Goal: Navigation & Orientation: Find specific page/section

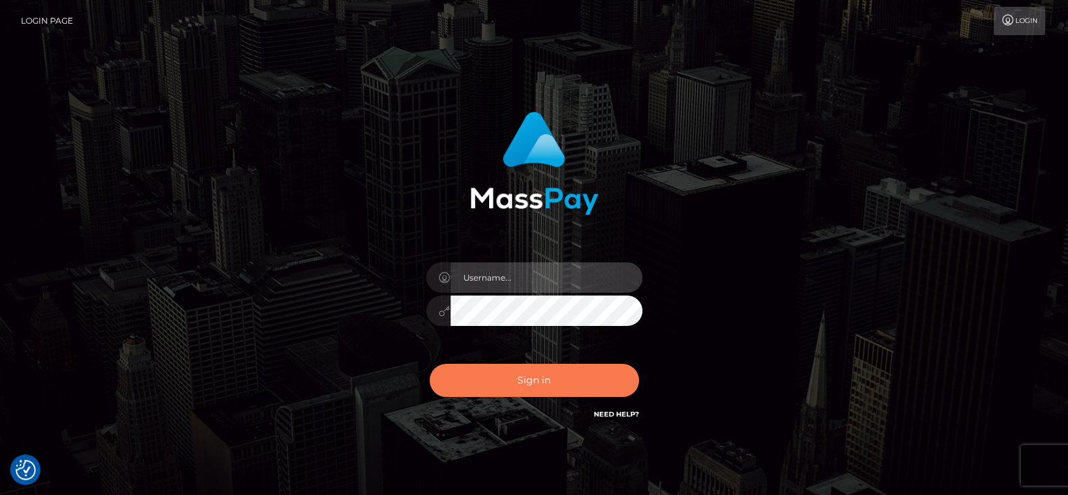
type input "fr.es"
click at [561, 380] on button "Sign in" at bounding box center [534, 379] width 209 height 33
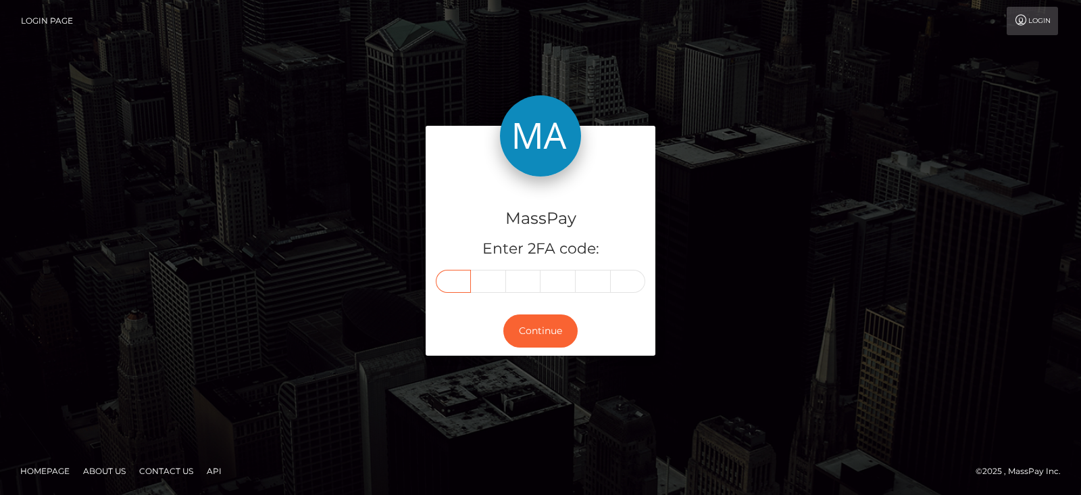
click at [458, 278] on input "text" at bounding box center [453, 281] width 35 height 23
paste input "2"
type input "2"
type input "8"
type input "7"
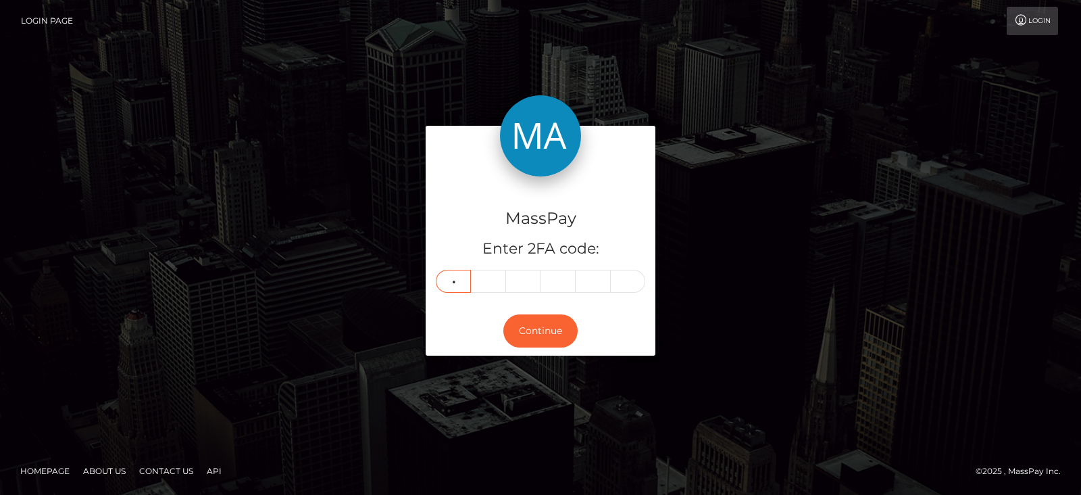
type input "3"
type input "4"
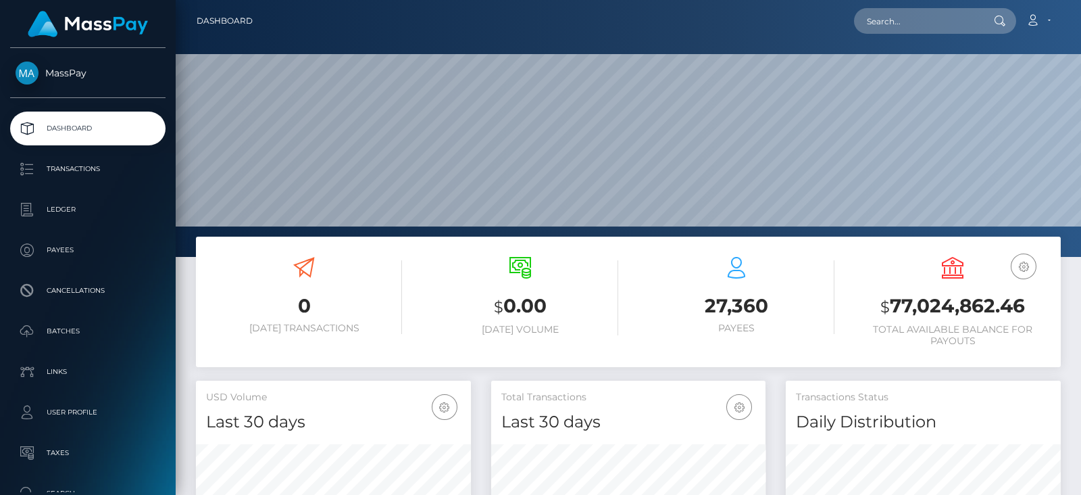
scroll to position [239, 274]
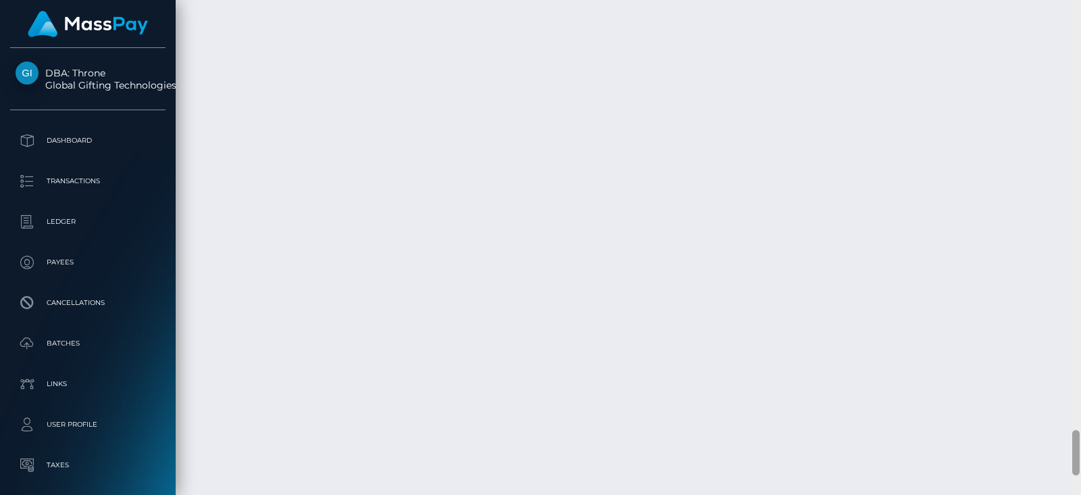
scroll to position [4887, 0]
drag, startPoint x: 1074, startPoint y: 64, endPoint x: 1080, endPoint y: 508, distance: 443.9
click at [1080, 494] on html "DBA: Throne Global Gifting Technologies Inc Dashboard Transactions Ledger Payee…" at bounding box center [540, 247] width 1081 height 495
